Goal: Download file/media

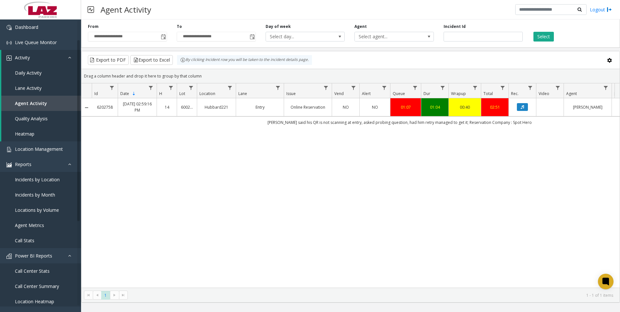
scroll to position [32, 0]
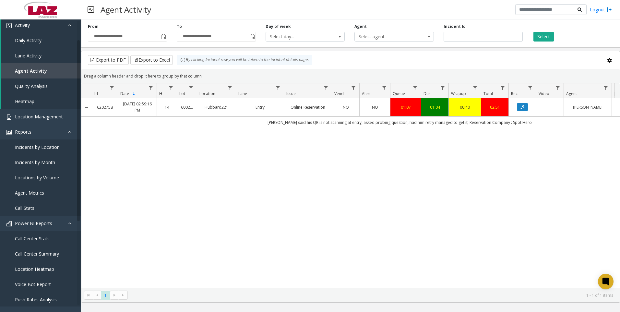
click at [560, 157] on div "6202758 [DATE] 02:59:16 PM 14 600235 Hubbard221 Entry Online Reservation NO NO …" at bounding box center [350, 192] width 538 height 189
click at [481, 40] on input "*******" at bounding box center [483, 37] width 79 height 10
paste input "number"
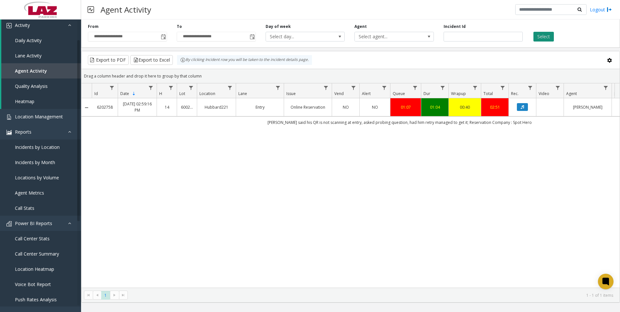
click at [552, 39] on button "Select" at bounding box center [543, 37] width 20 height 10
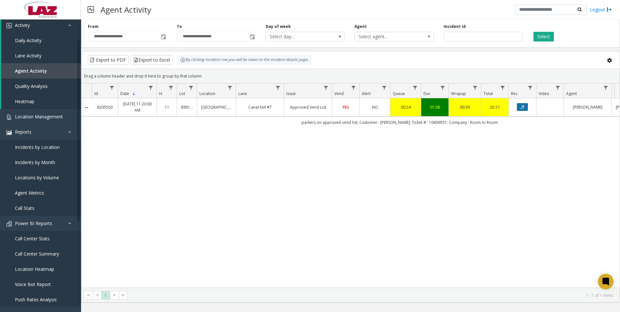
click at [522, 109] on icon "Data table" at bounding box center [522, 107] width 3 height 4
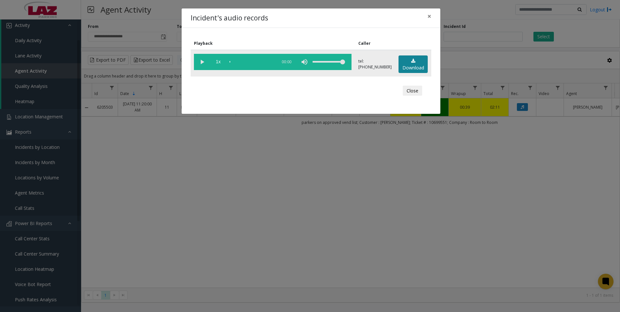
click at [405, 59] on link "Download" at bounding box center [413, 64] width 29 height 18
click at [404, 68] on link "Download" at bounding box center [413, 64] width 29 height 18
drag, startPoint x: 76, startPoint y: 312, endPoint x: 198, endPoint y: 243, distance: 140.5
click at [76, 312] on html "**********" at bounding box center [310, 156] width 620 height 312
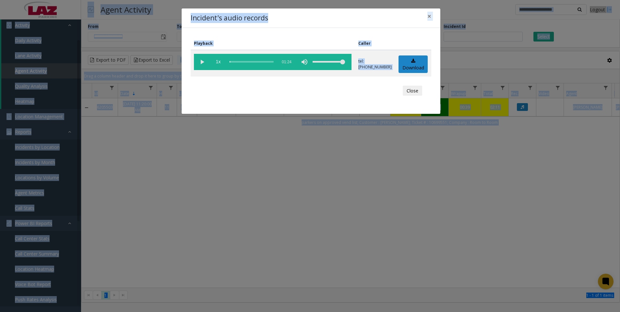
click at [544, 256] on div "Incident's audio records × Playback Caller 1x 01:24 tel:[PHONE_NUMBER] Download…" at bounding box center [310, 156] width 620 height 312
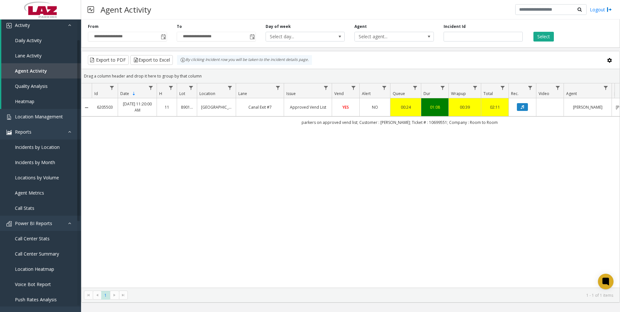
click at [110, 228] on div "6205503 [DATE] 11:20:00 AM 11 890140 [GEOGRAPHIC_DATA] [GEOGRAPHIC_DATA] Exit #…" at bounding box center [350, 192] width 538 height 189
click at [104, 202] on div "6205503 [DATE] 11:20:00 AM 11 890140 [GEOGRAPHIC_DATA] [GEOGRAPHIC_DATA] Exit #…" at bounding box center [350, 192] width 538 height 189
click at [460, 41] on input "*******" at bounding box center [483, 37] width 79 height 10
paste input "number"
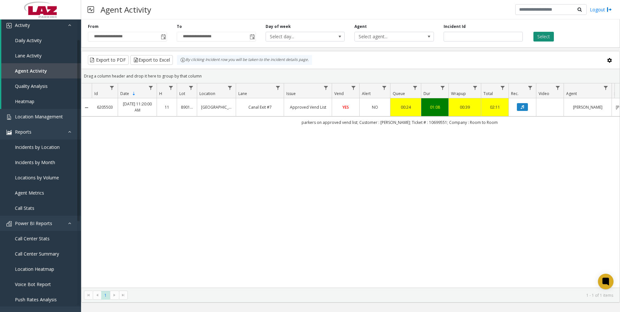
click at [538, 34] on button "Select" at bounding box center [543, 37] width 20 height 10
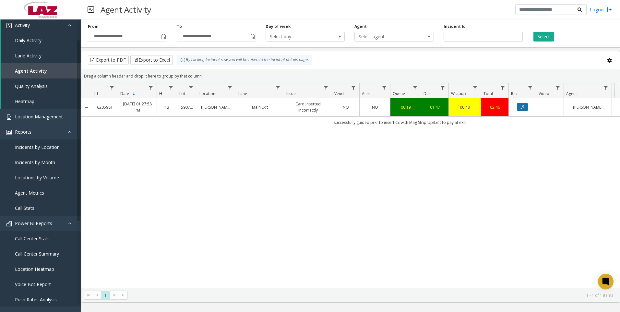
click at [520, 109] on button "Data table" at bounding box center [522, 107] width 11 height 8
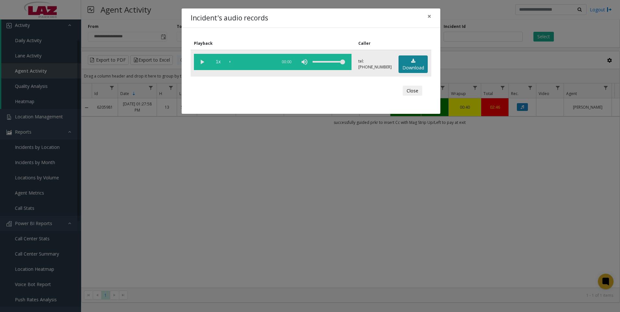
click at [416, 65] on link "Download" at bounding box center [413, 64] width 29 height 18
click at [550, 253] on div "Incident's audio records × Playback Caller 1x 01:52 tel:[PHONE_NUMBER] Download…" at bounding box center [310, 156] width 620 height 312
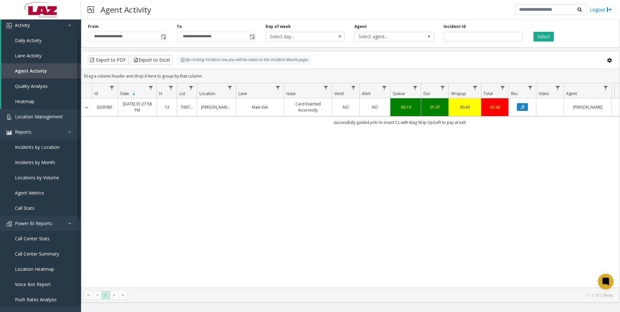
click at [552, 190] on div "6205981 [DATE] 01:27:58 PM 13 590700 [PERSON_NAME]/[GEOGRAPHIC_DATA] Main Exit …" at bounding box center [350, 192] width 538 height 189
click at [466, 39] on input "*******" at bounding box center [483, 37] width 79 height 10
paste input "number"
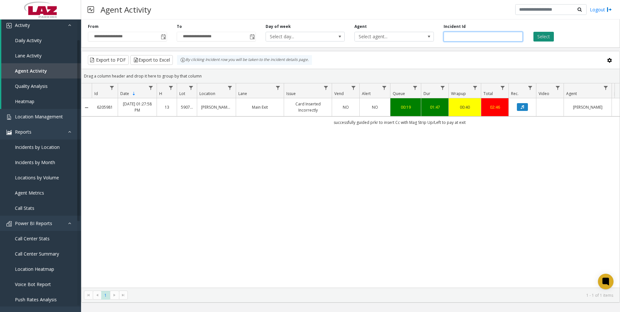
type input "*******"
click at [543, 37] on button "Select" at bounding box center [543, 37] width 20 height 10
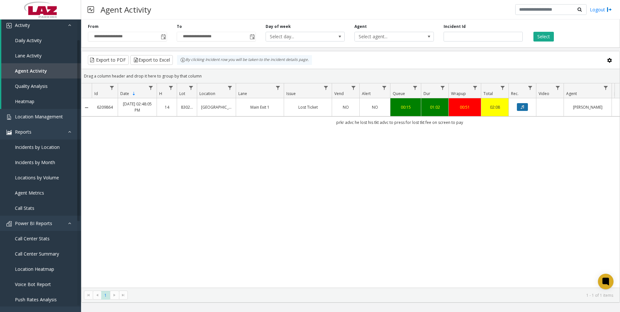
click at [524, 106] on icon "Data table" at bounding box center [522, 107] width 3 height 4
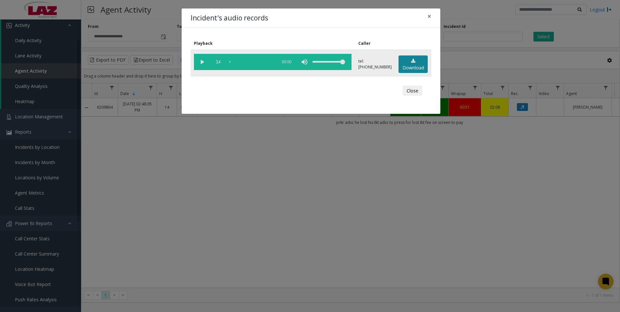
click at [409, 60] on link "Download" at bounding box center [413, 64] width 29 height 18
click at [586, 242] on div "Incident's audio records × Playback Caller 1x 01:05 tel:[PHONE_NUMBER] Download…" at bounding box center [310, 156] width 620 height 312
